Goal: Task Accomplishment & Management: Manage account settings

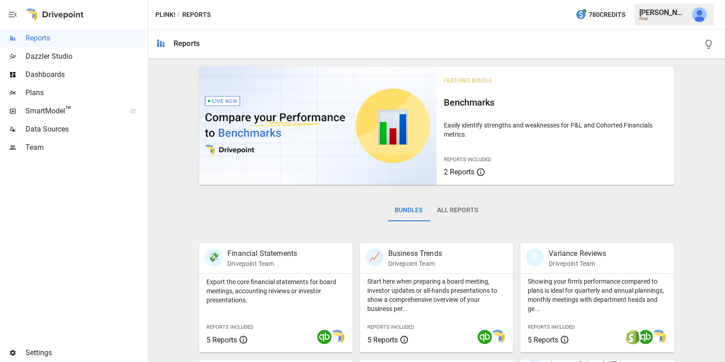
click at [47, 145] on span "Team" at bounding box center [86, 147] width 120 height 11
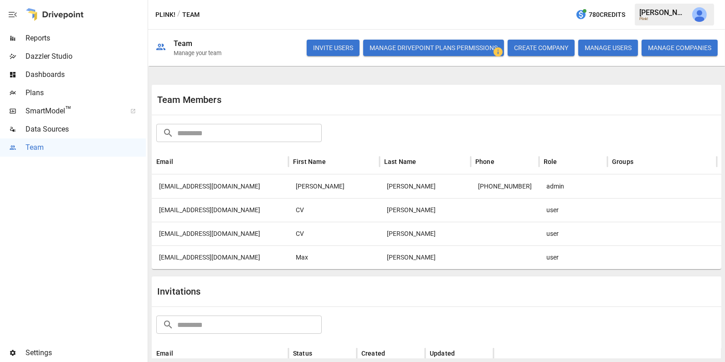
click at [227, 252] on div "[EMAIL_ADDRESS][DOMAIN_NAME]" at bounding box center [220, 258] width 137 height 24
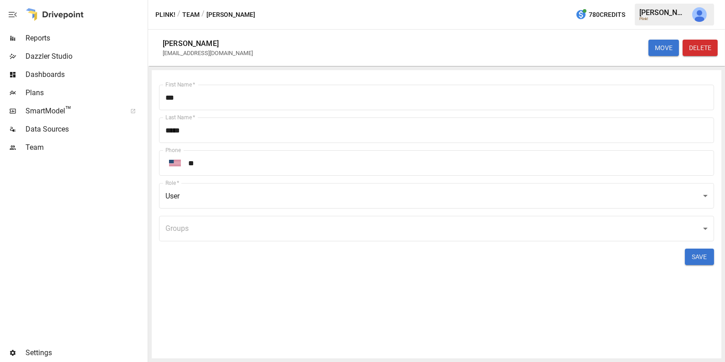
click at [216, 0] on body "Reports Dazzler Studio Dashboards Plans SmartModel ™ Data Sources Team Settings…" at bounding box center [362, 0] width 725 height 0
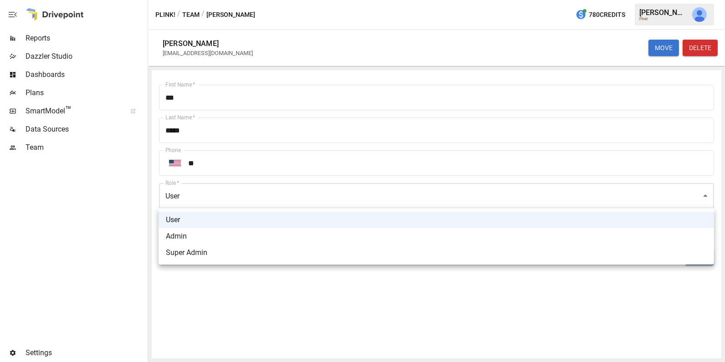
click at [206, 233] on li "Admin" at bounding box center [437, 236] width 556 height 16
type input "*****"
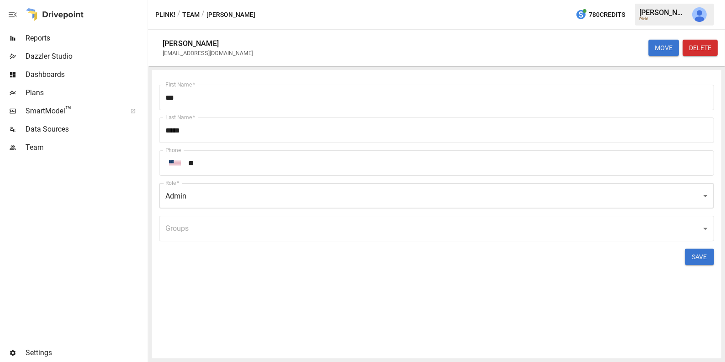
click at [694, 257] on button "SAVE" at bounding box center [699, 257] width 29 height 16
